Goal: Information Seeking & Learning: Check status

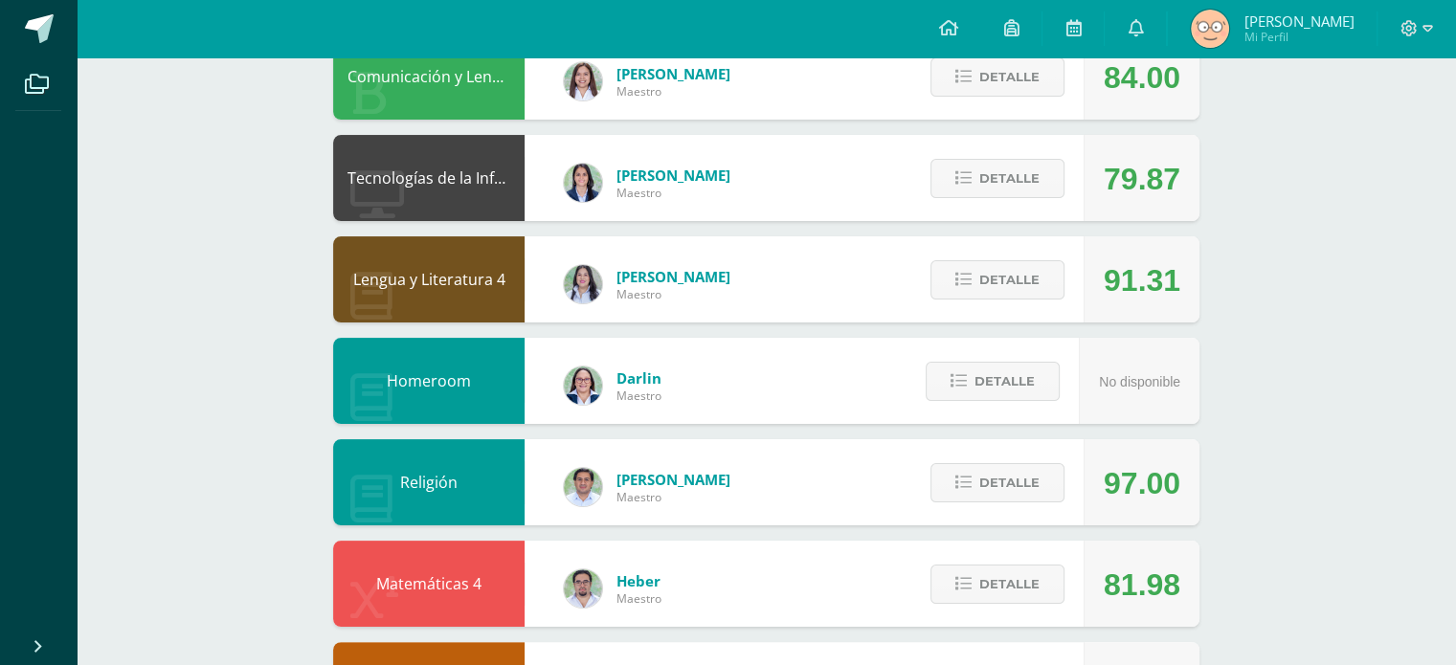
scroll to position [268, 0]
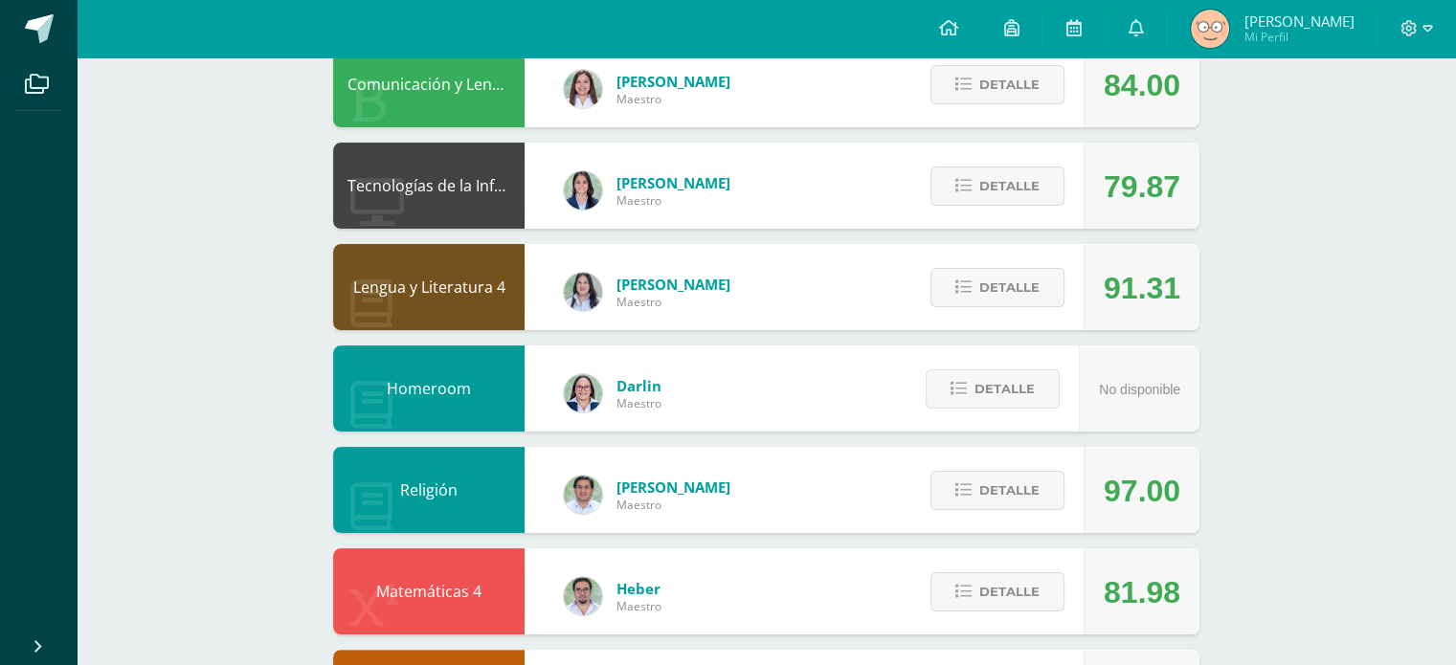
click at [1072, 311] on div "Detalle" at bounding box center [993, 287] width 182 height 86
click at [1003, 297] on span "Detalle" at bounding box center [1009, 287] width 60 height 35
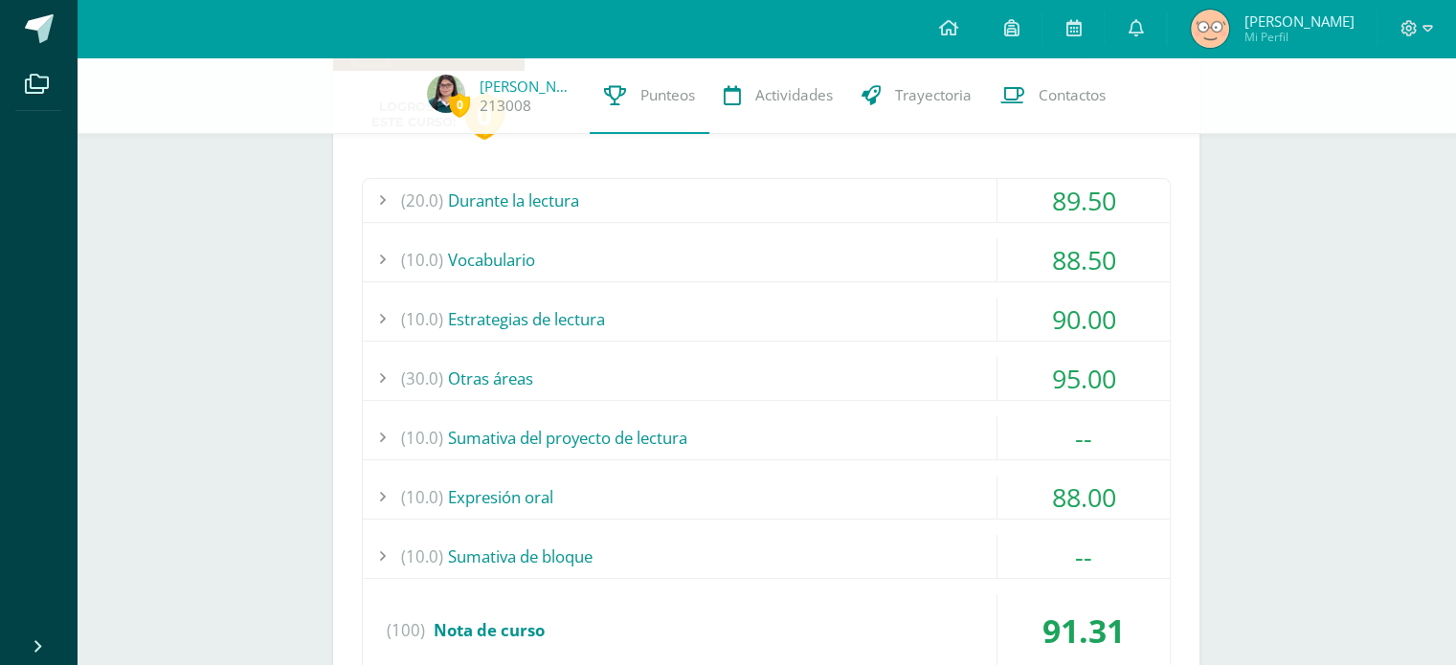
scroll to position [521, 0]
click at [601, 436] on div "(10.0) Sumativa del proyecto de lectura" at bounding box center [766, 436] width 807 height 43
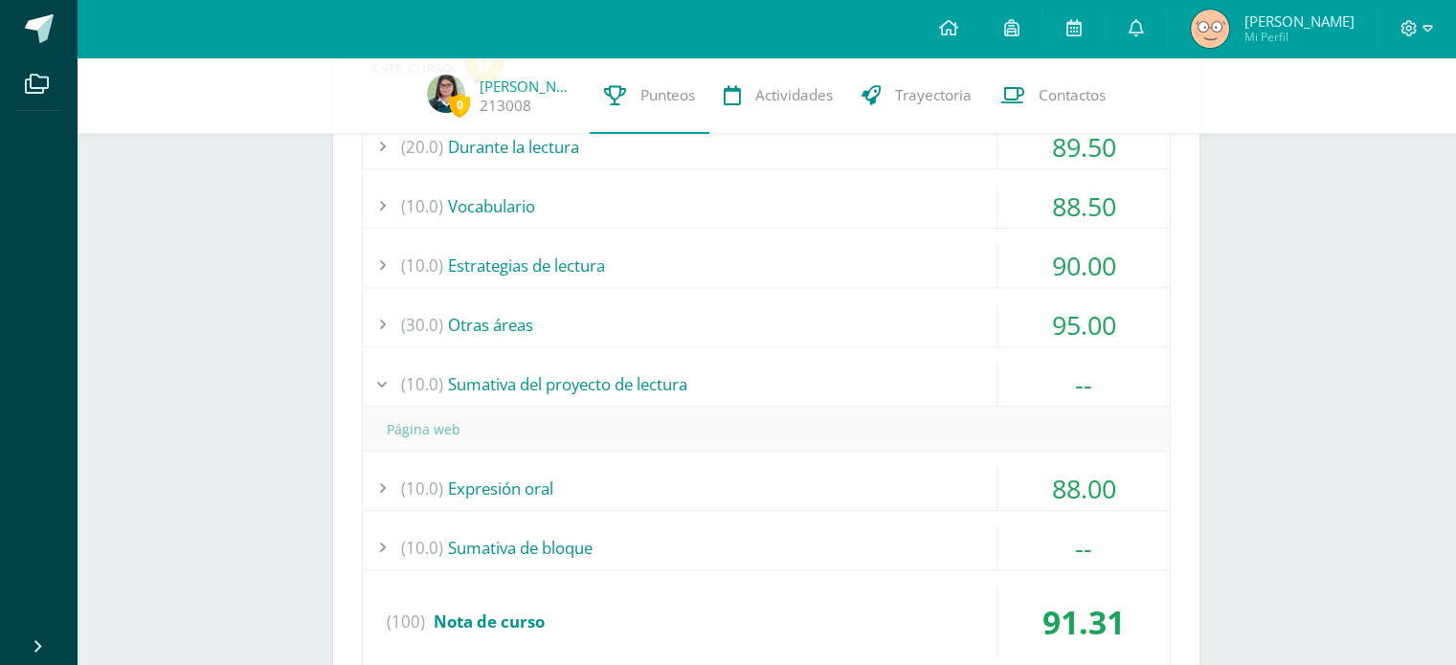
scroll to position [574, 0]
click at [551, 542] on div "(10.0) Sumativa de bloque" at bounding box center [766, 547] width 807 height 43
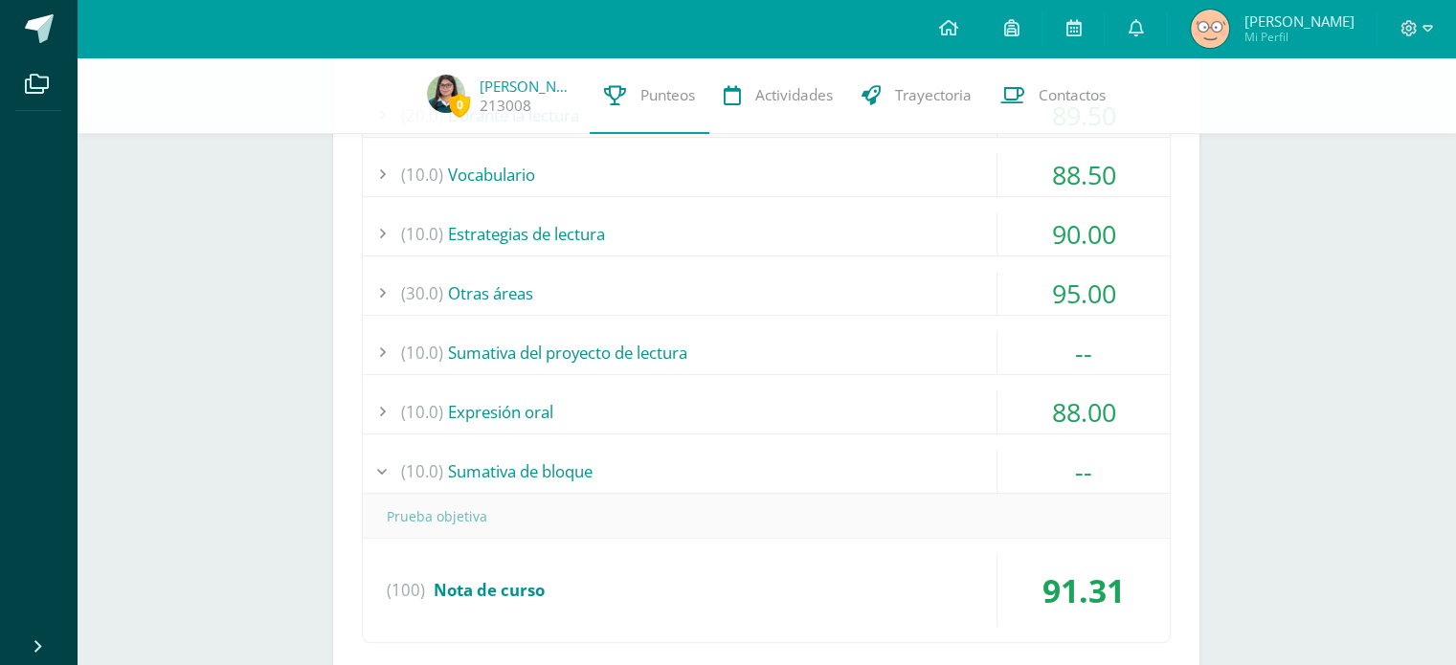
scroll to position [0, 0]
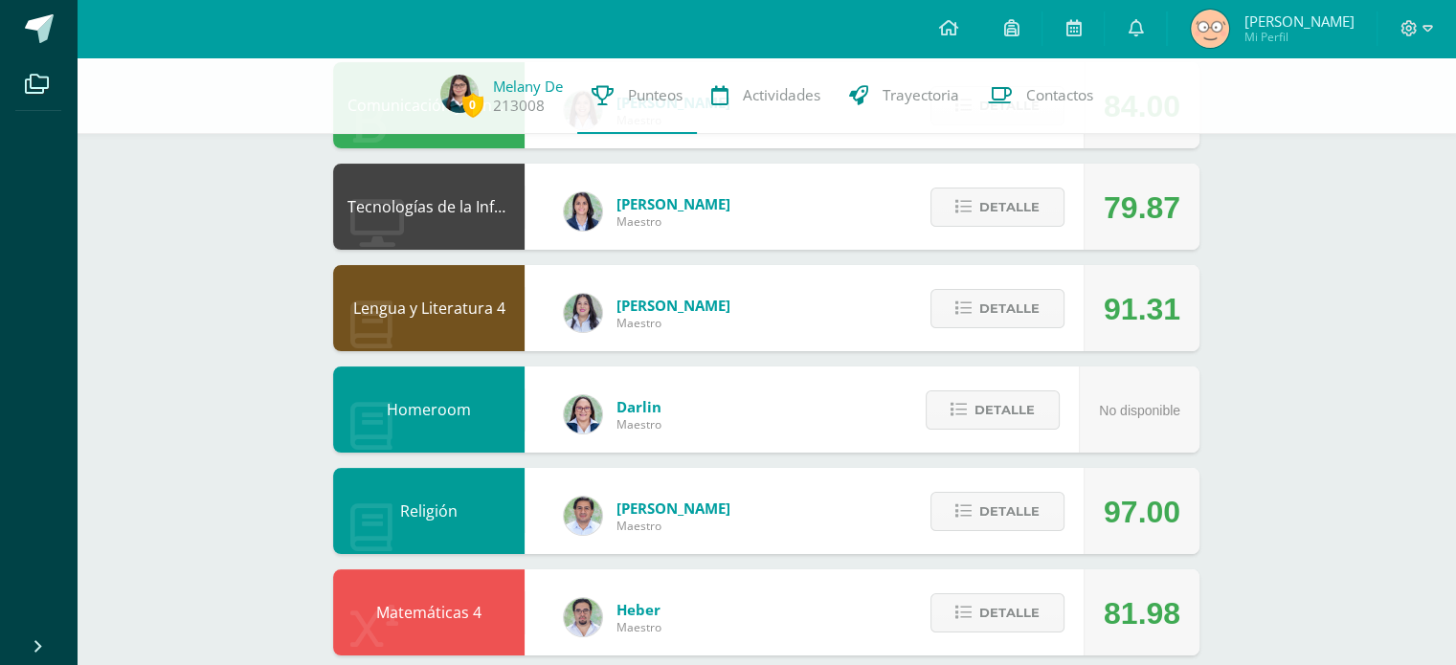
scroll to position [240, 0]
click at [962, 316] on icon at bounding box center [963, 308] width 16 height 16
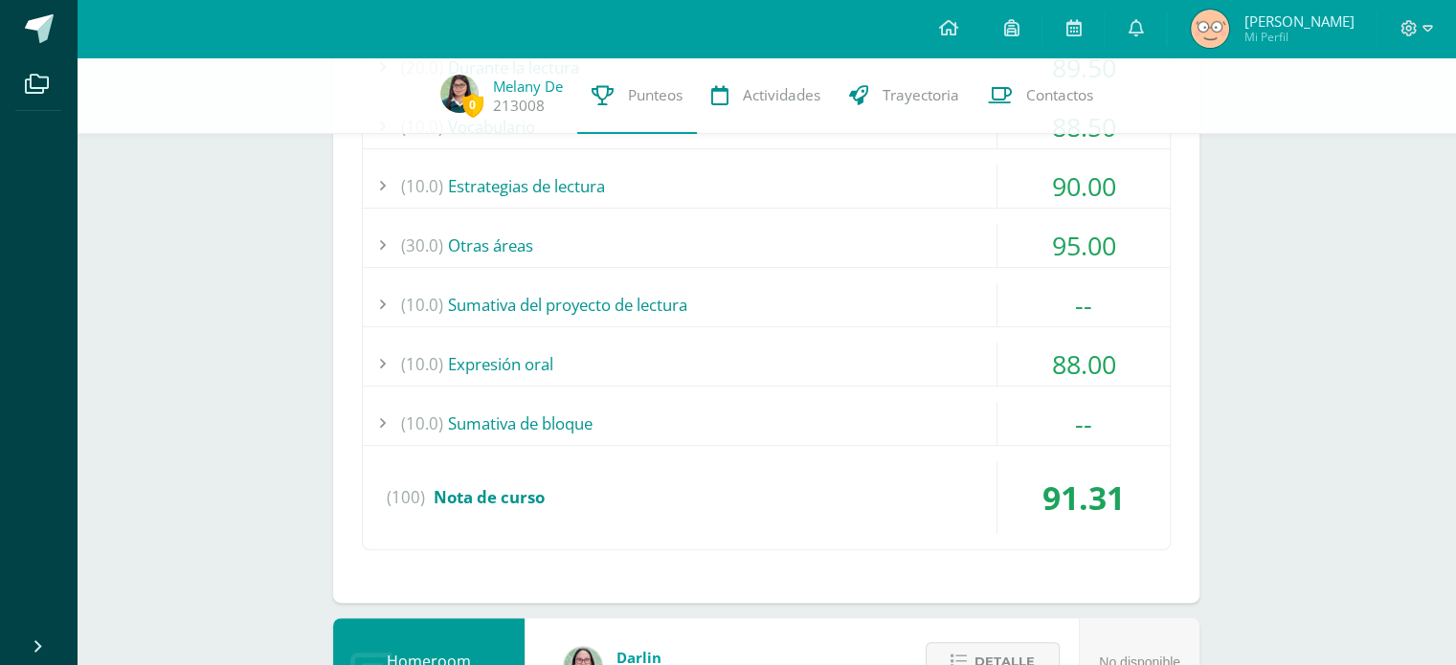
scroll to position [654, 0]
click at [859, 439] on div "(10.0) Sumativa de bloque" at bounding box center [766, 422] width 807 height 43
